Goal: Task Accomplishment & Management: Use online tool/utility

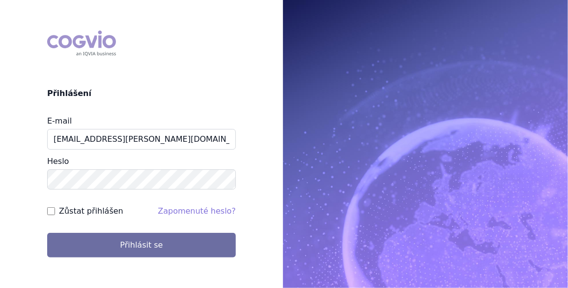
type input "jan.j.krivsky@gsk.com"
click at [54, 209] on input "Zůstat přihlášen" at bounding box center [51, 211] width 8 height 8
checkbox input "true"
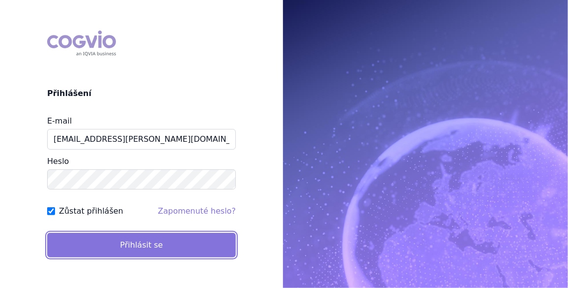
click at [103, 242] on button "Přihlásit se" at bounding box center [141, 244] width 189 height 25
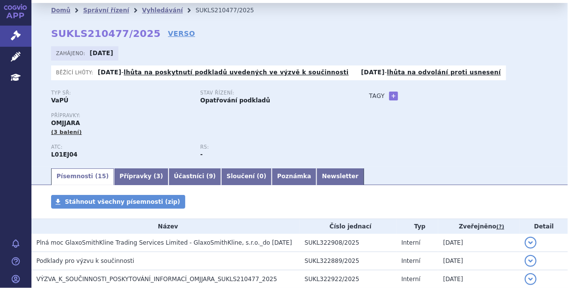
scroll to position [89, 0]
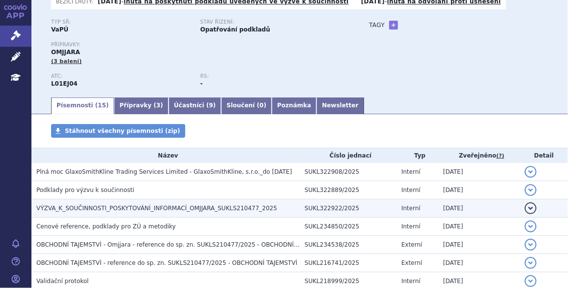
click at [99, 211] on span "VÝZVA_K_SOUČINNOSTI_POSKYTOVÁNÍ_INFORMACÍ_OMJJARA_SUKLS210477_2025" at bounding box center [156, 207] width 241 height 7
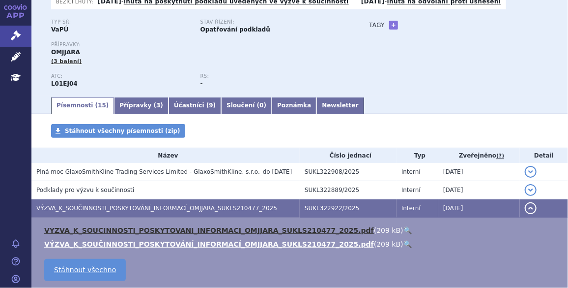
click at [103, 229] on link "VYZVA_K_SOUCINNOSTI_POSKYTOVANI_INFORMACI_OMJJARA_SUKLS210477_2025.pdf" at bounding box center [209, 230] width 330 height 8
